Goal: Information Seeking & Learning: Learn about a topic

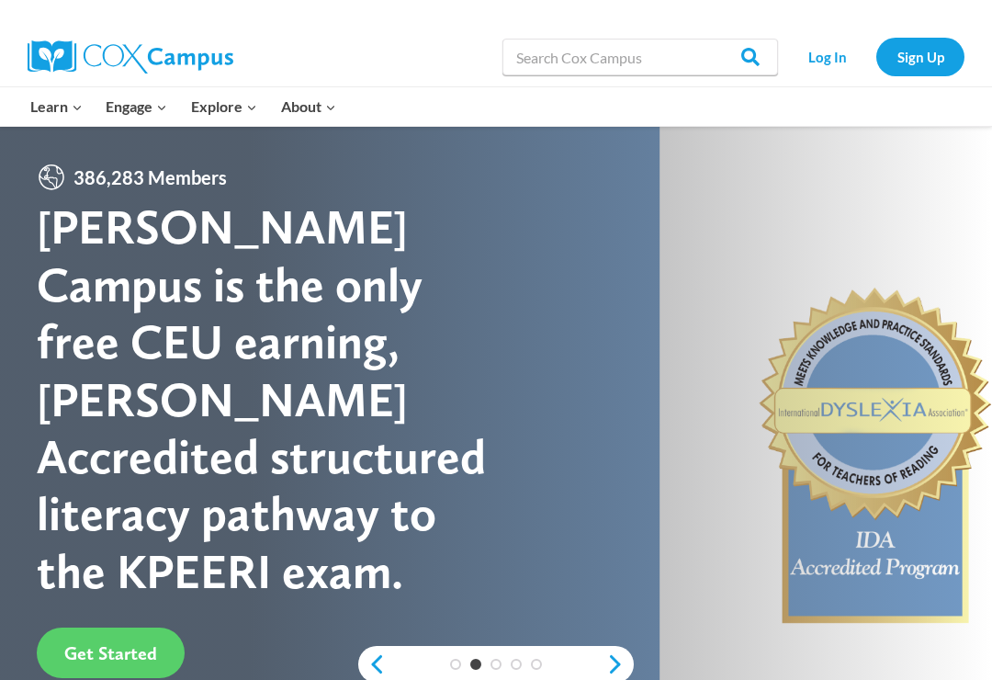
click at [152, 642] on span "Get Started" at bounding box center [110, 653] width 93 height 22
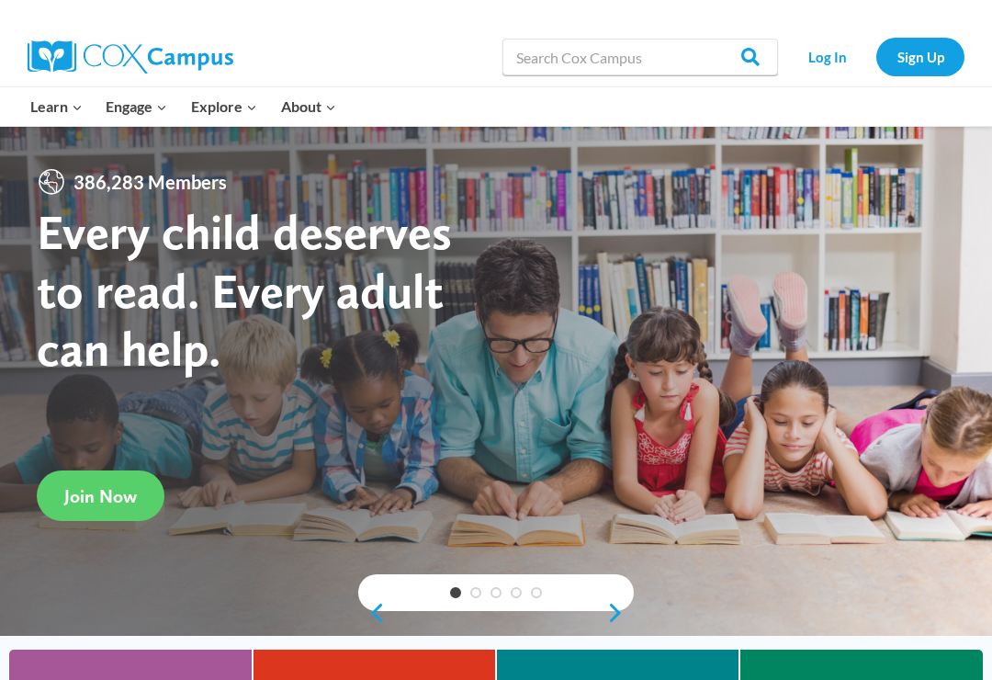
click at [812, 57] on link "Log In" at bounding box center [827, 57] width 80 height 38
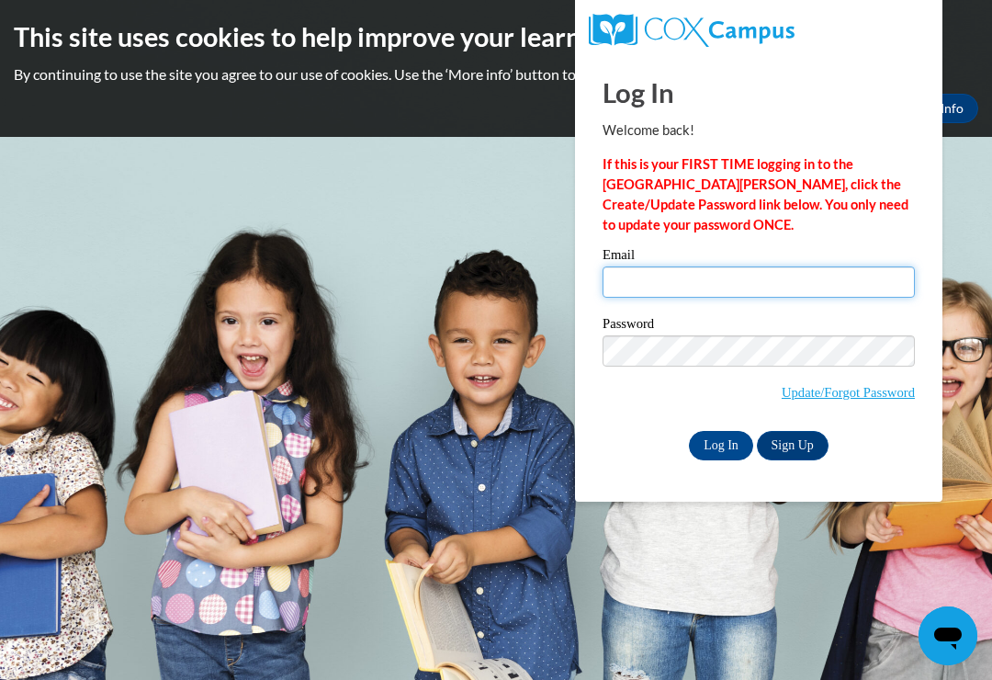
type input "mdiptis@yahoo.com"
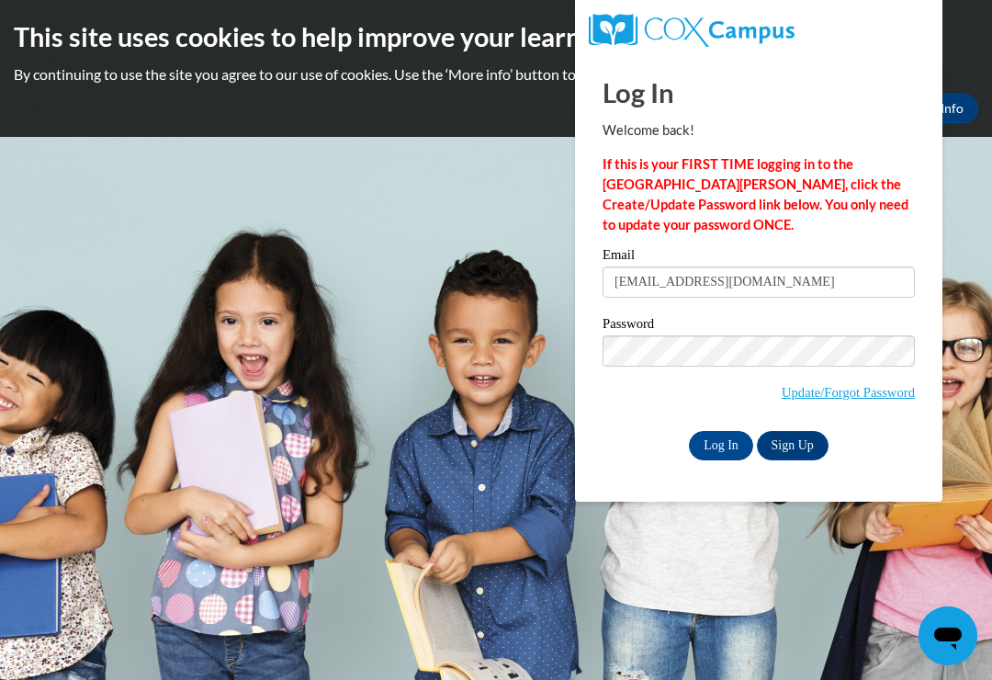
click at [721, 444] on input "Log In" at bounding box center [721, 445] width 64 height 29
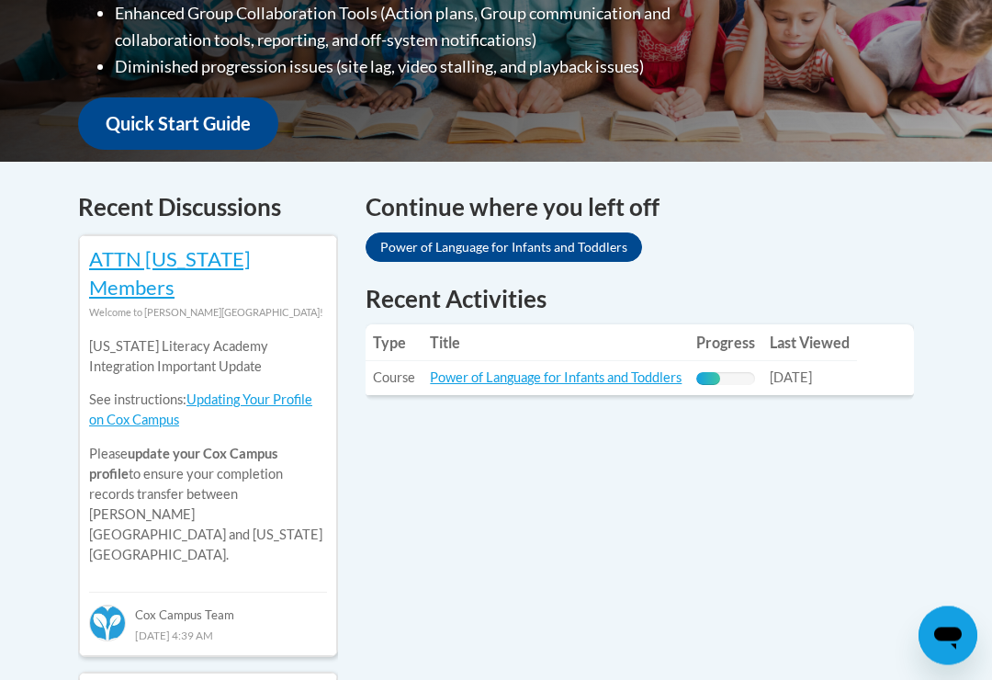
scroll to position [640, 0]
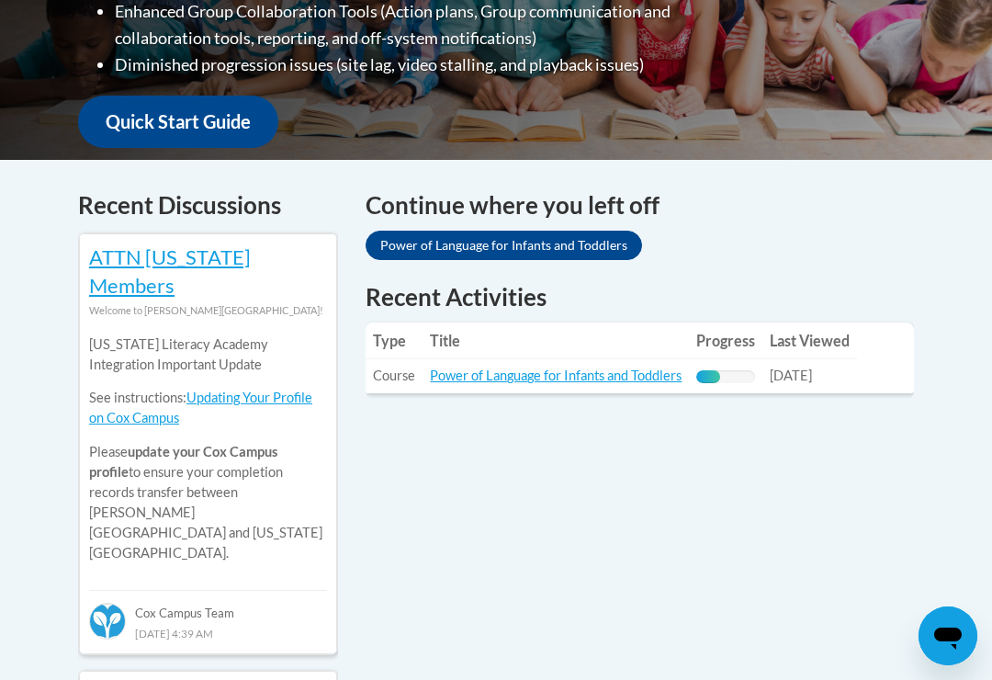
click at [522, 247] on link "Power of Language for Infants and Toddlers" at bounding box center [503, 244] width 276 height 29
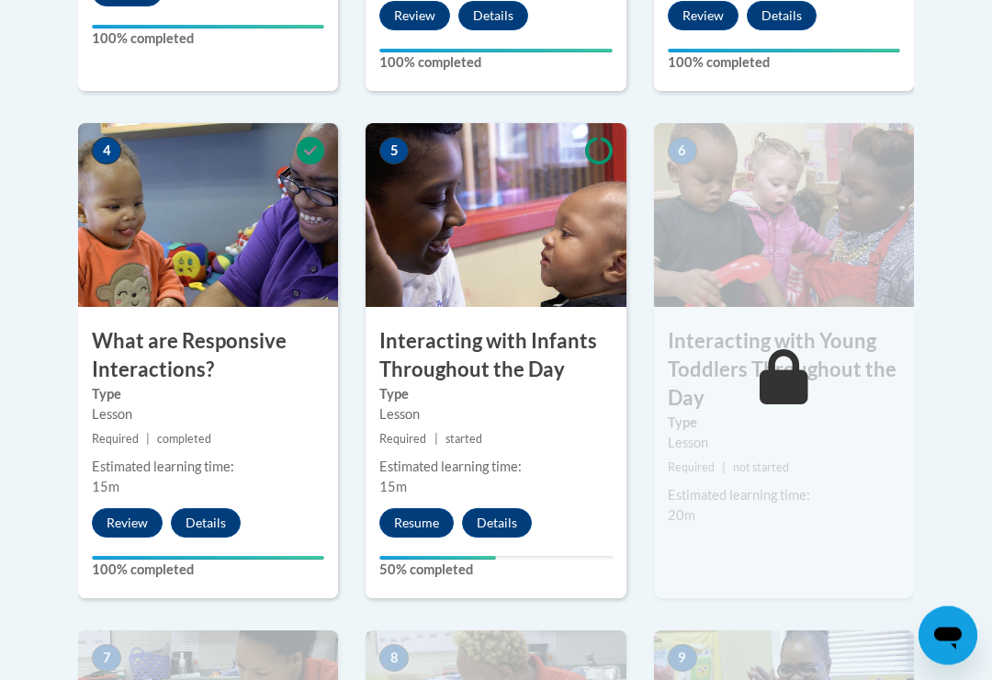
scroll to position [1043, 0]
click at [429, 520] on button "Resume" at bounding box center [416, 522] width 74 height 29
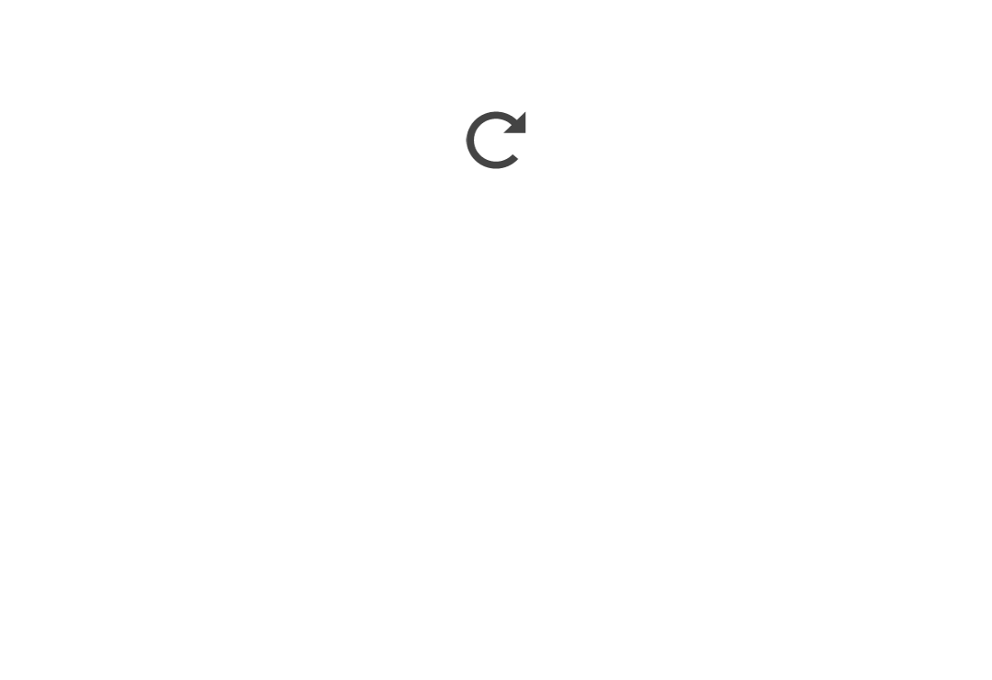
scroll to position [1834, 0]
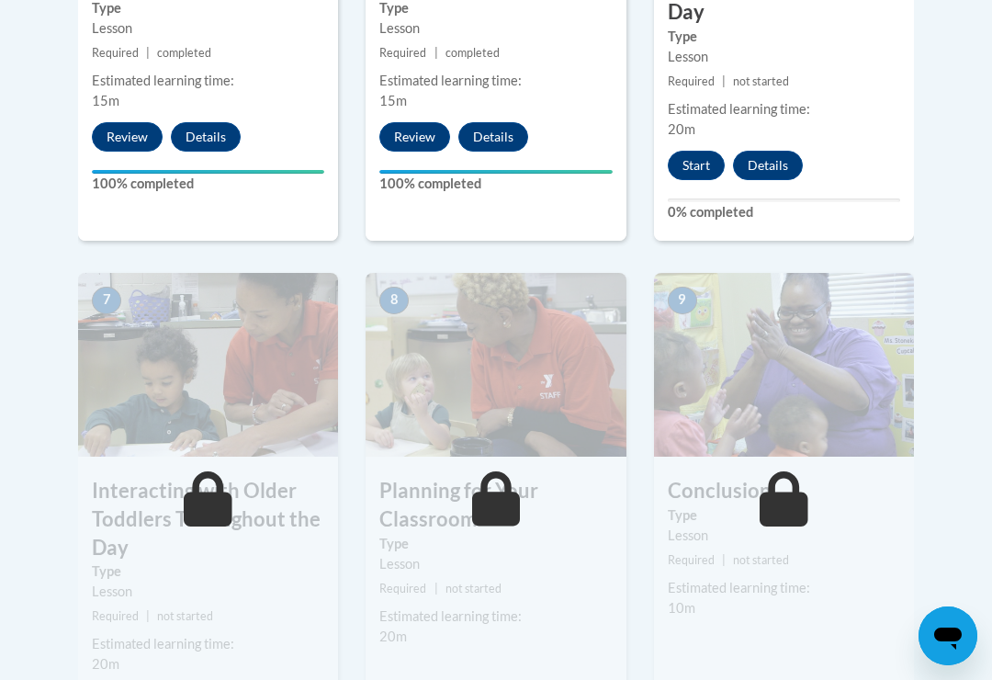
scroll to position [1427, 0]
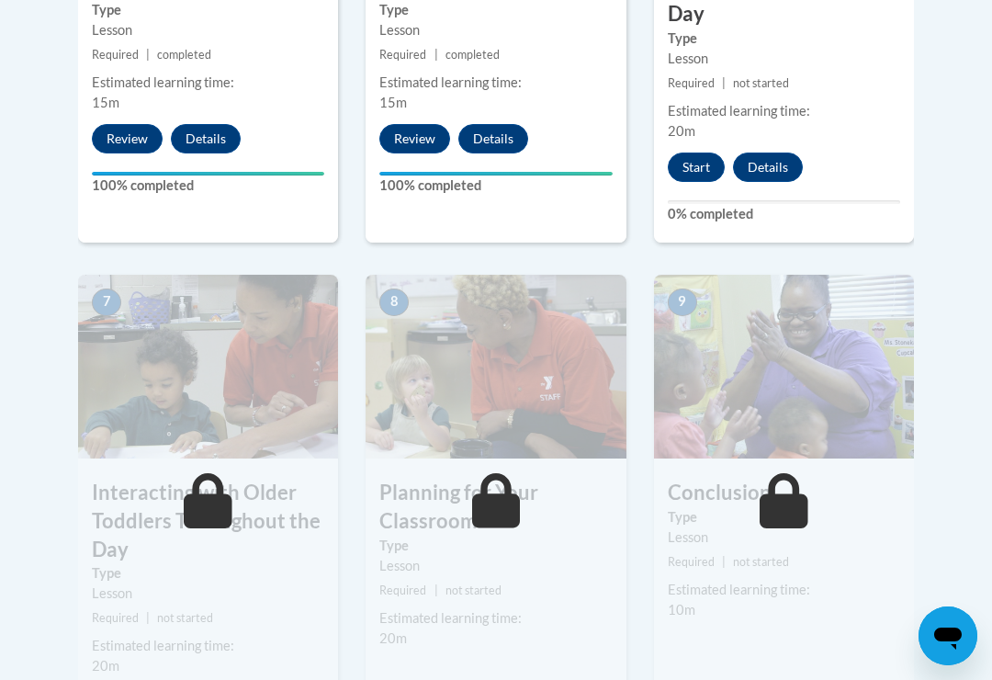
click at [688, 158] on button "Start" at bounding box center [696, 166] width 57 height 29
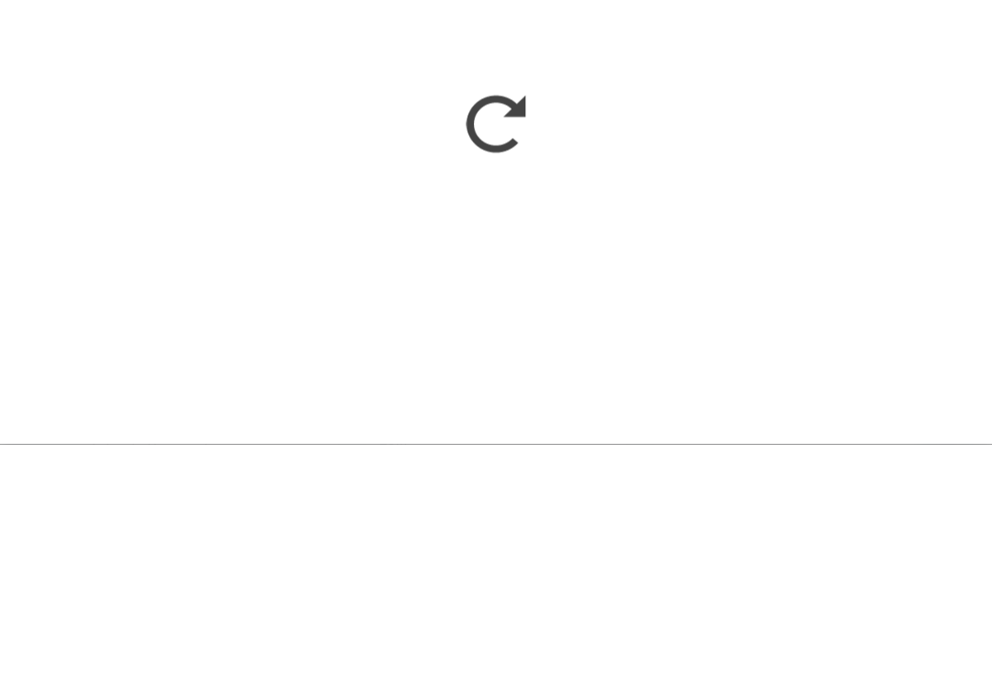
scroll to position [1626, 0]
